Goal: Task Accomplishment & Management: Use online tool/utility

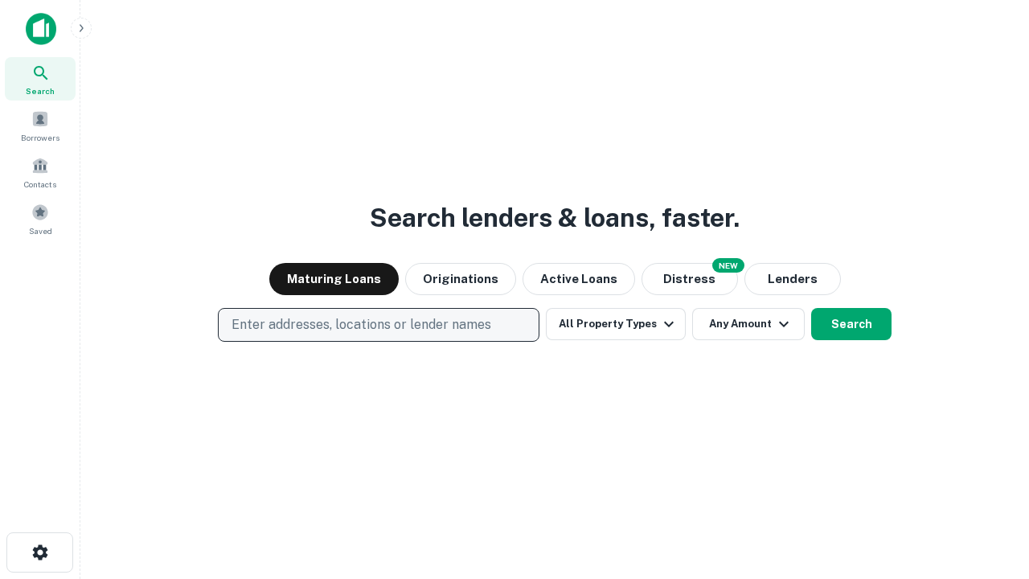
click at [378, 325] on p "Enter addresses, locations or lender names" at bounding box center [362, 324] width 260 height 19
type input "**********"
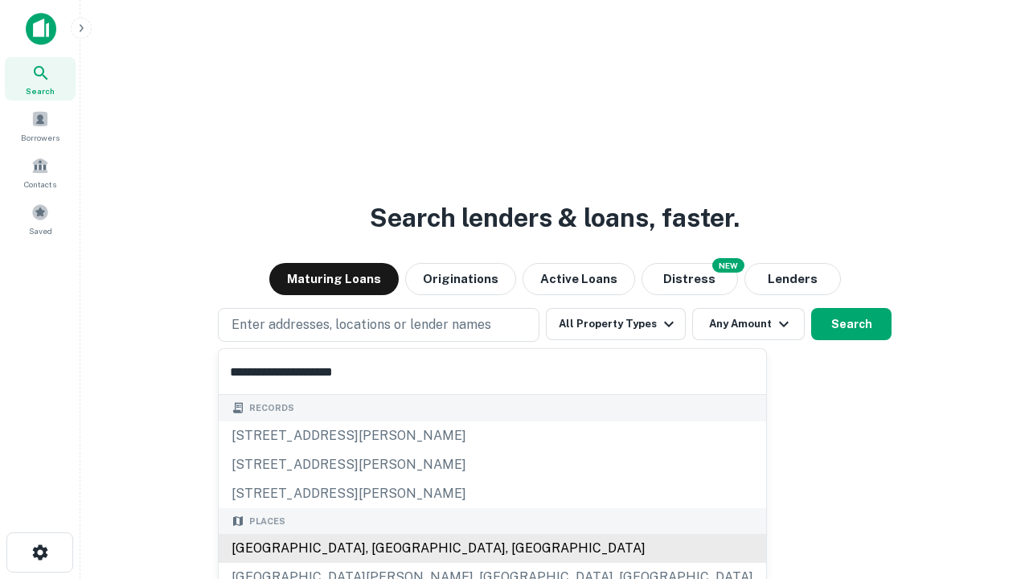
click at [384, 548] on div "[GEOGRAPHIC_DATA], [GEOGRAPHIC_DATA], [GEOGRAPHIC_DATA]" at bounding box center [492, 548] width 547 height 29
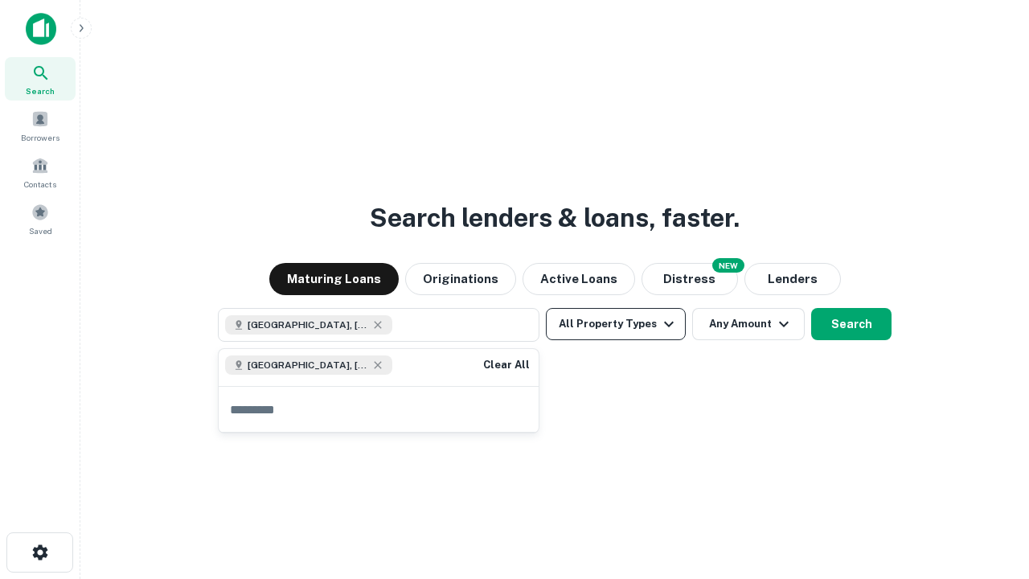
click at [616, 324] on button "All Property Types" at bounding box center [616, 324] width 140 height 32
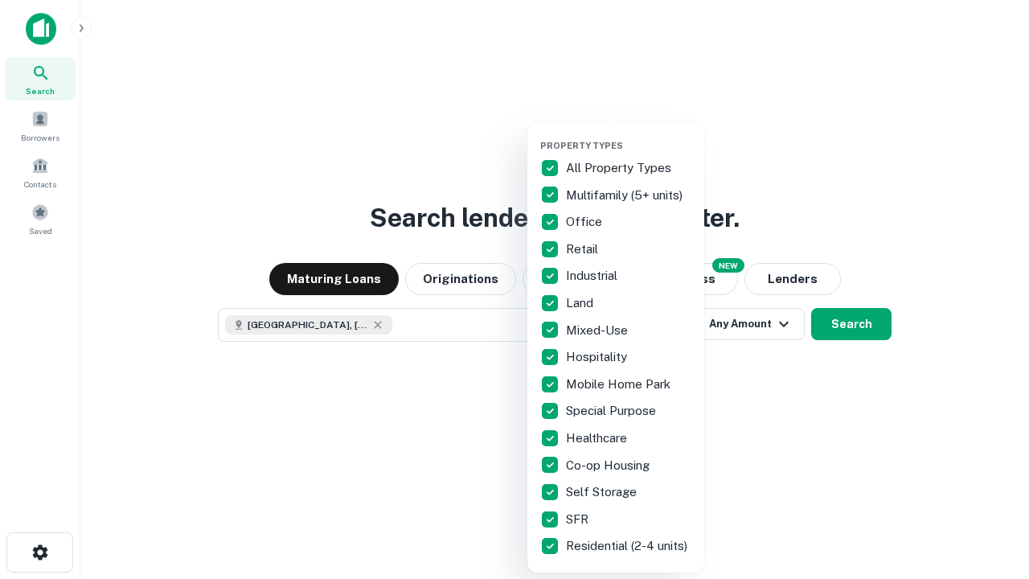
click at [629, 135] on button "button" at bounding box center [628, 135] width 177 height 1
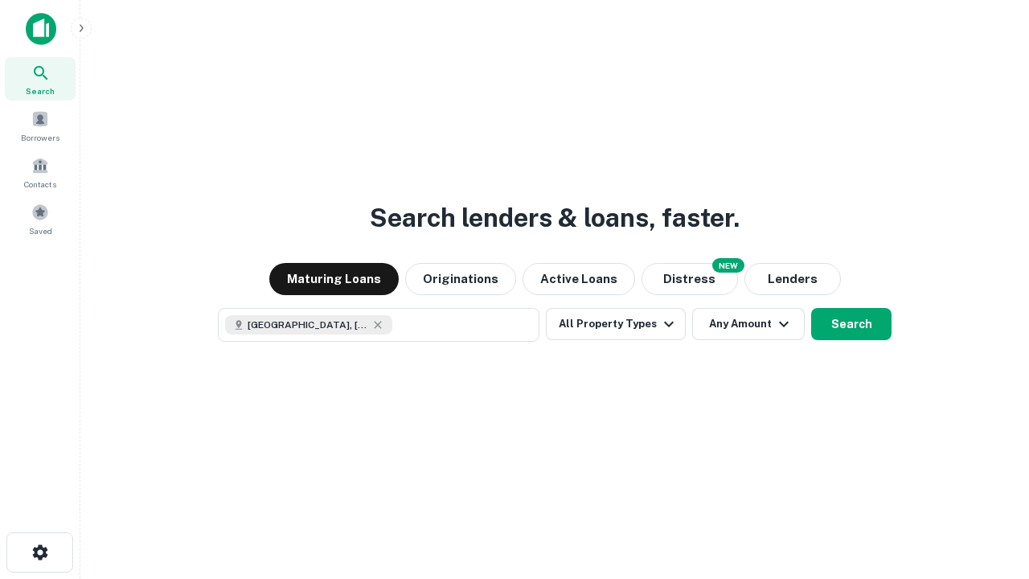
scroll to position [26, 0]
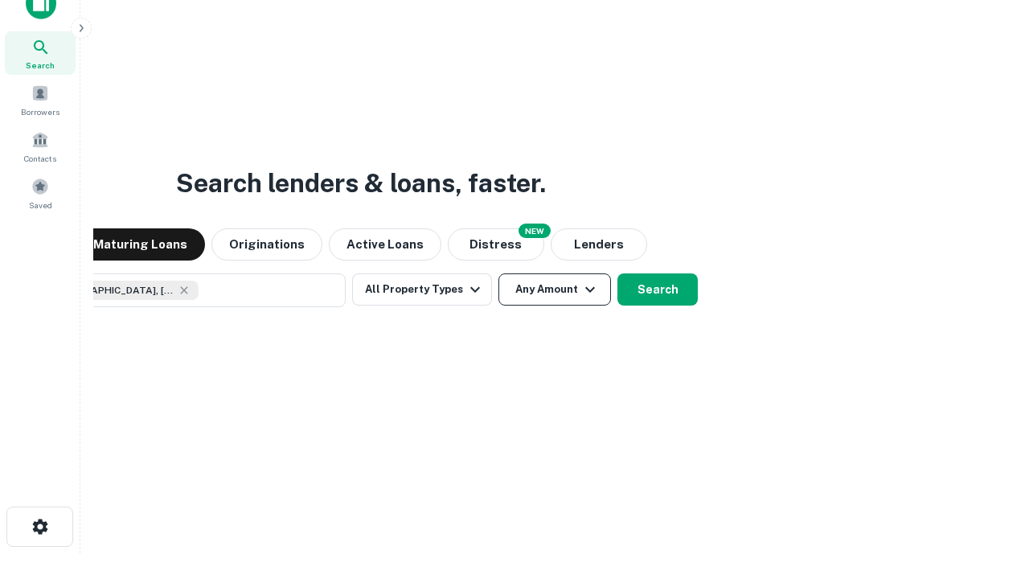
click at [498, 273] on button "Any Amount" at bounding box center [554, 289] width 113 height 32
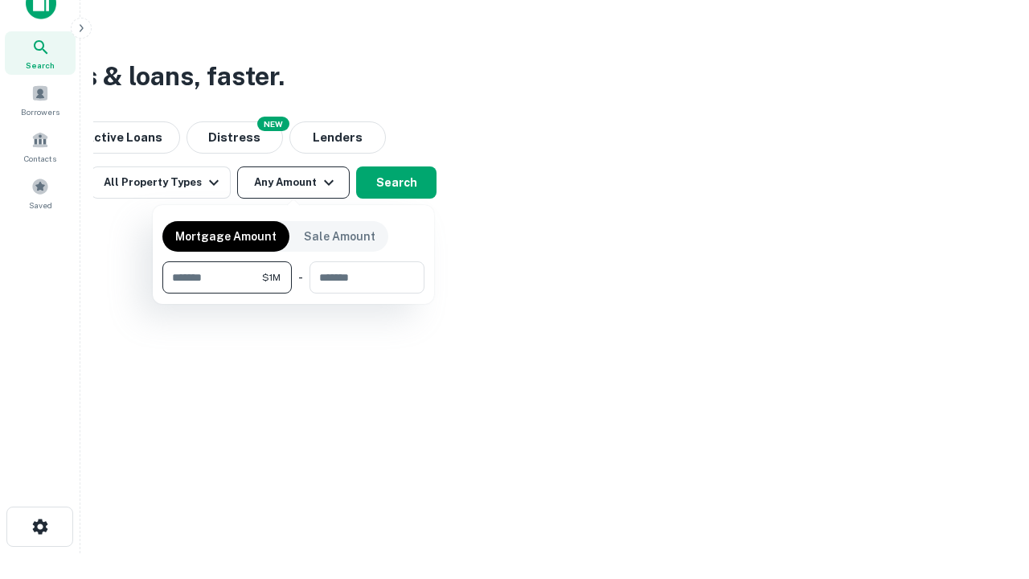
type input "*******"
click at [293, 293] on button "button" at bounding box center [293, 293] width 262 height 1
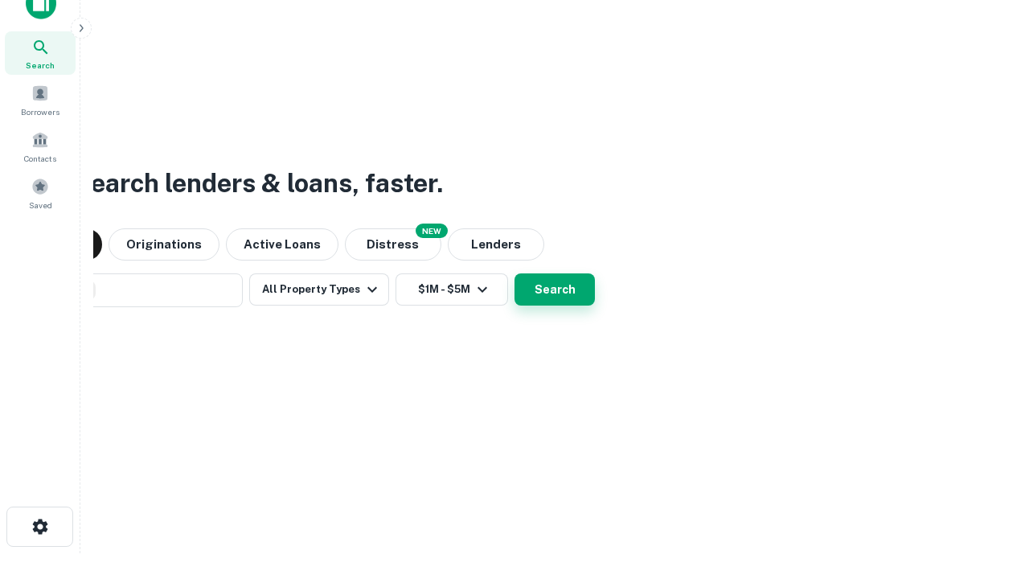
click at [515, 273] on button "Search" at bounding box center [555, 289] width 80 height 32
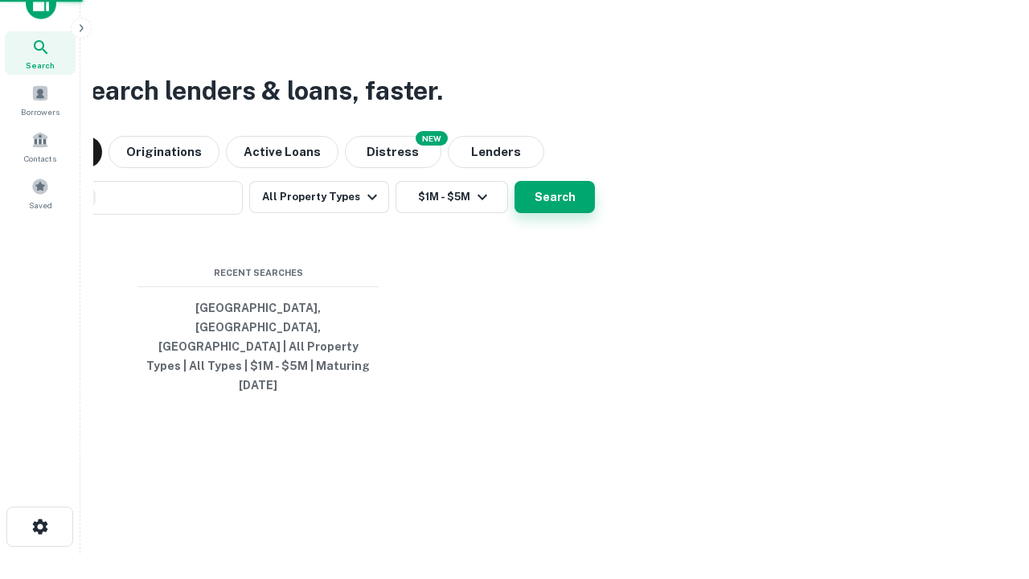
scroll to position [43, 455]
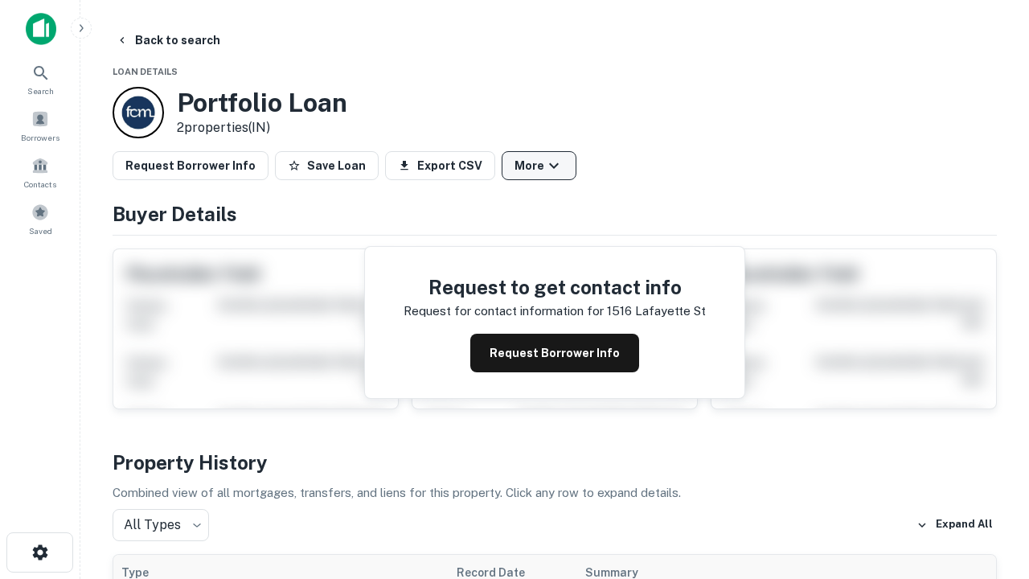
click at [539, 166] on button "More" at bounding box center [539, 165] width 75 height 29
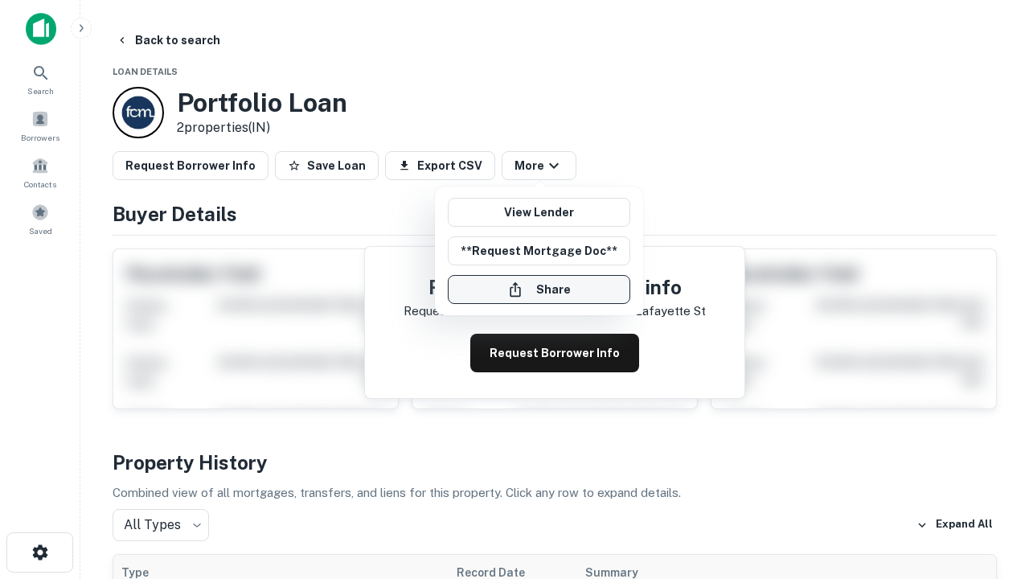
click at [539, 289] on button "Share" at bounding box center [539, 289] width 182 height 29
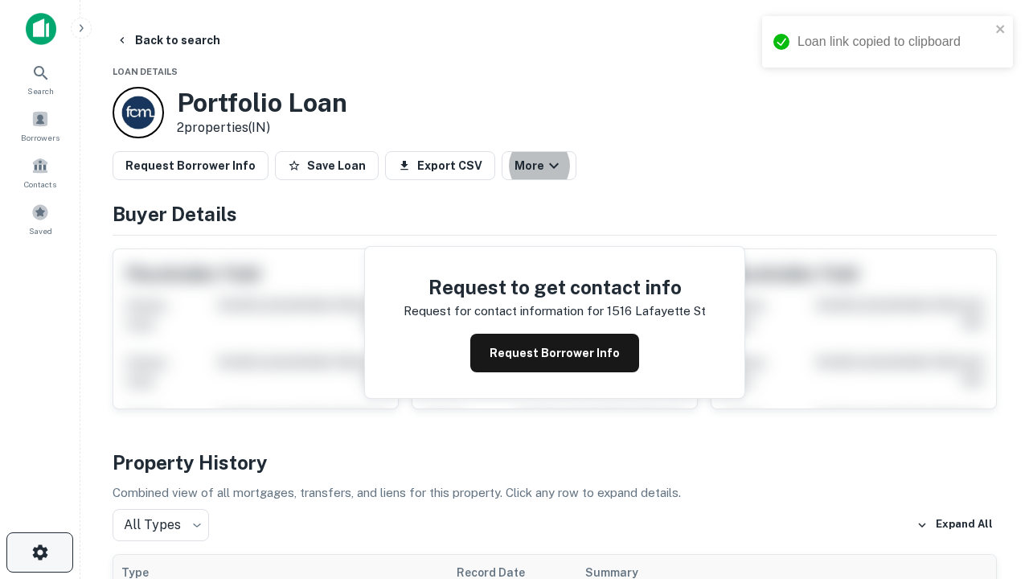
click at [39, 552] on icon "button" at bounding box center [40, 552] width 19 height 19
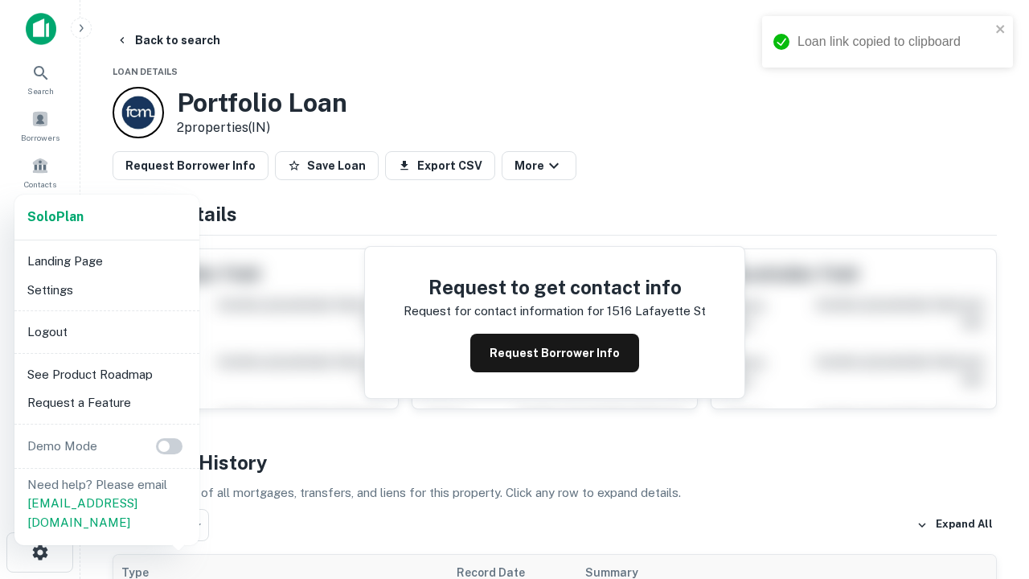
click at [106, 331] on li "Logout" at bounding box center [107, 332] width 172 height 29
